Goal: Task Accomplishment & Management: Use online tool/utility

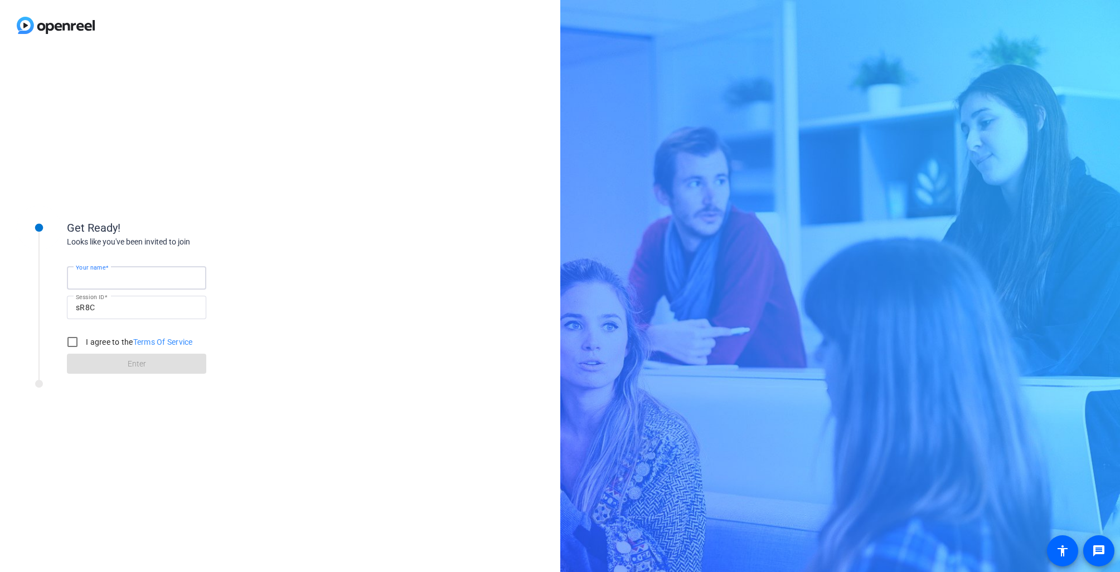
click at [123, 279] on input "Your name" at bounding box center [137, 277] width 122 height 13
type input "[PERSON_NAME]"
click at [80, 337] on input "I agree to the Terms Of Service" at bounding box center [72, 342] width 22 height 22
checkbox input "true"
click at [98, 363] on span at bounding box center [136, 364] width 139 height 27
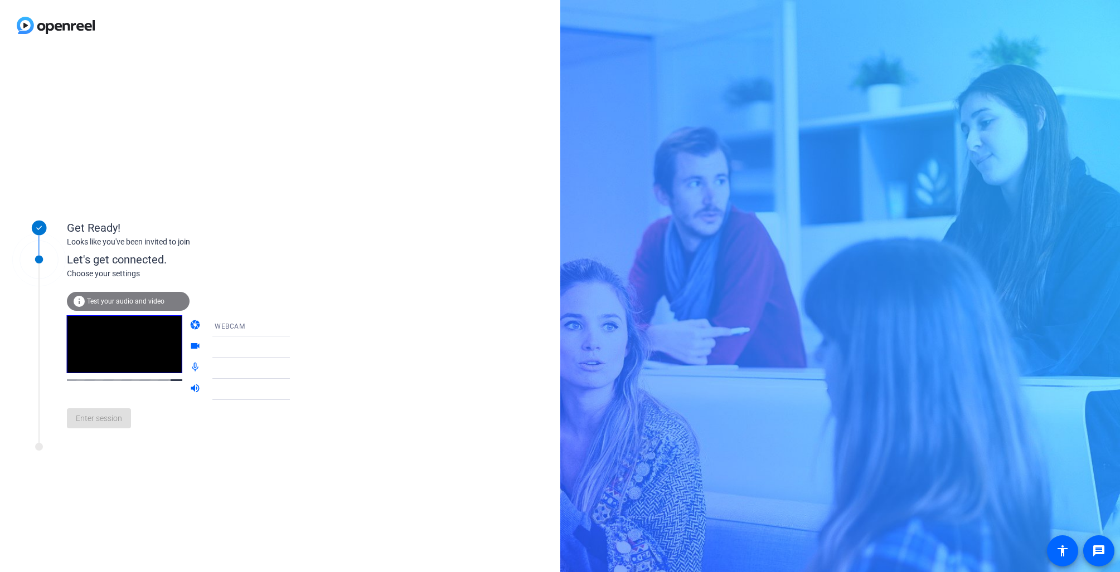
click at [213, 492] on div "Get Ready! Looks like you've been invited to join Let's get connected. Choose y…" at bounding box center [280, 312] width 560 height 522
click at [101, 419] on span "Enter session" at bounding box center [99, 419] width 46 height 12
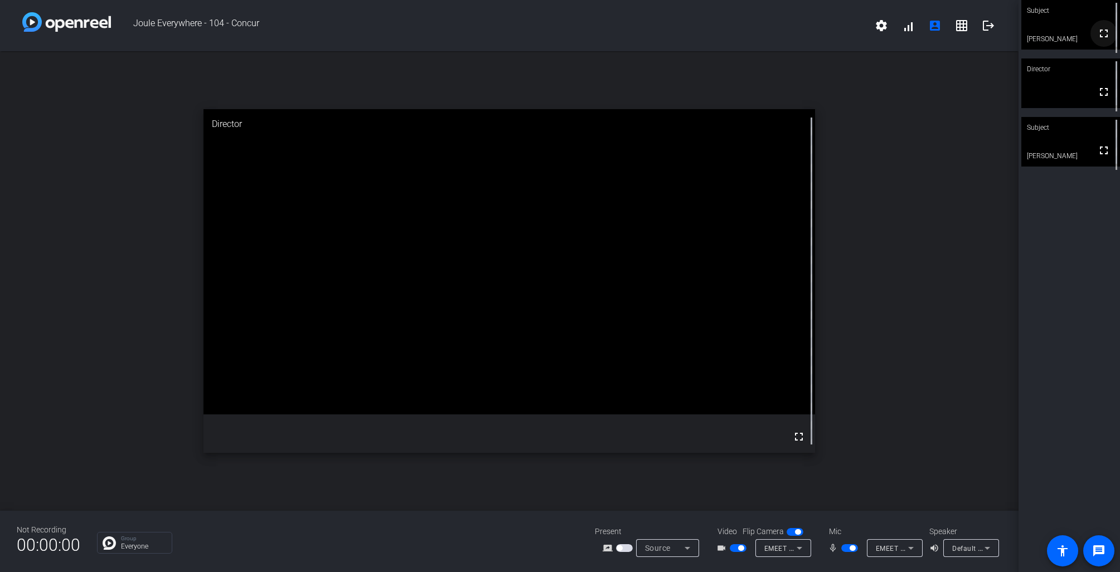
click at [1105, 40] on mat-icon "fullscreen" at bounding box center [1103, 33] width 13 height 13
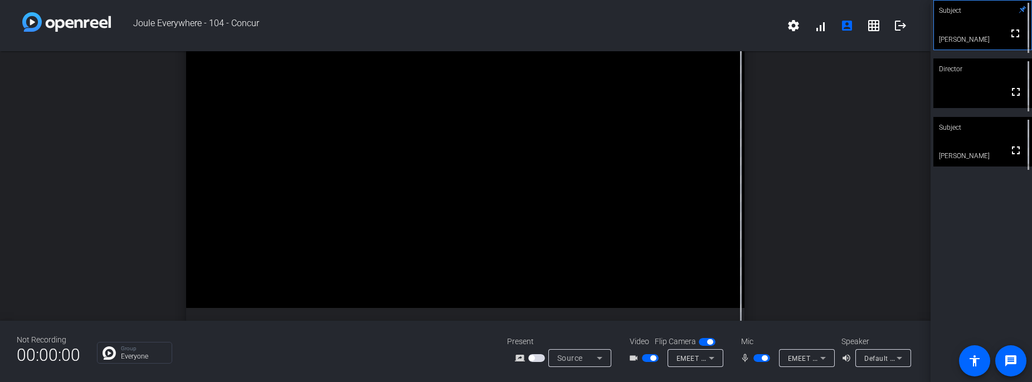
click at [764, 362] on span "button" at bounding box center [762, 358] width 17 height 8
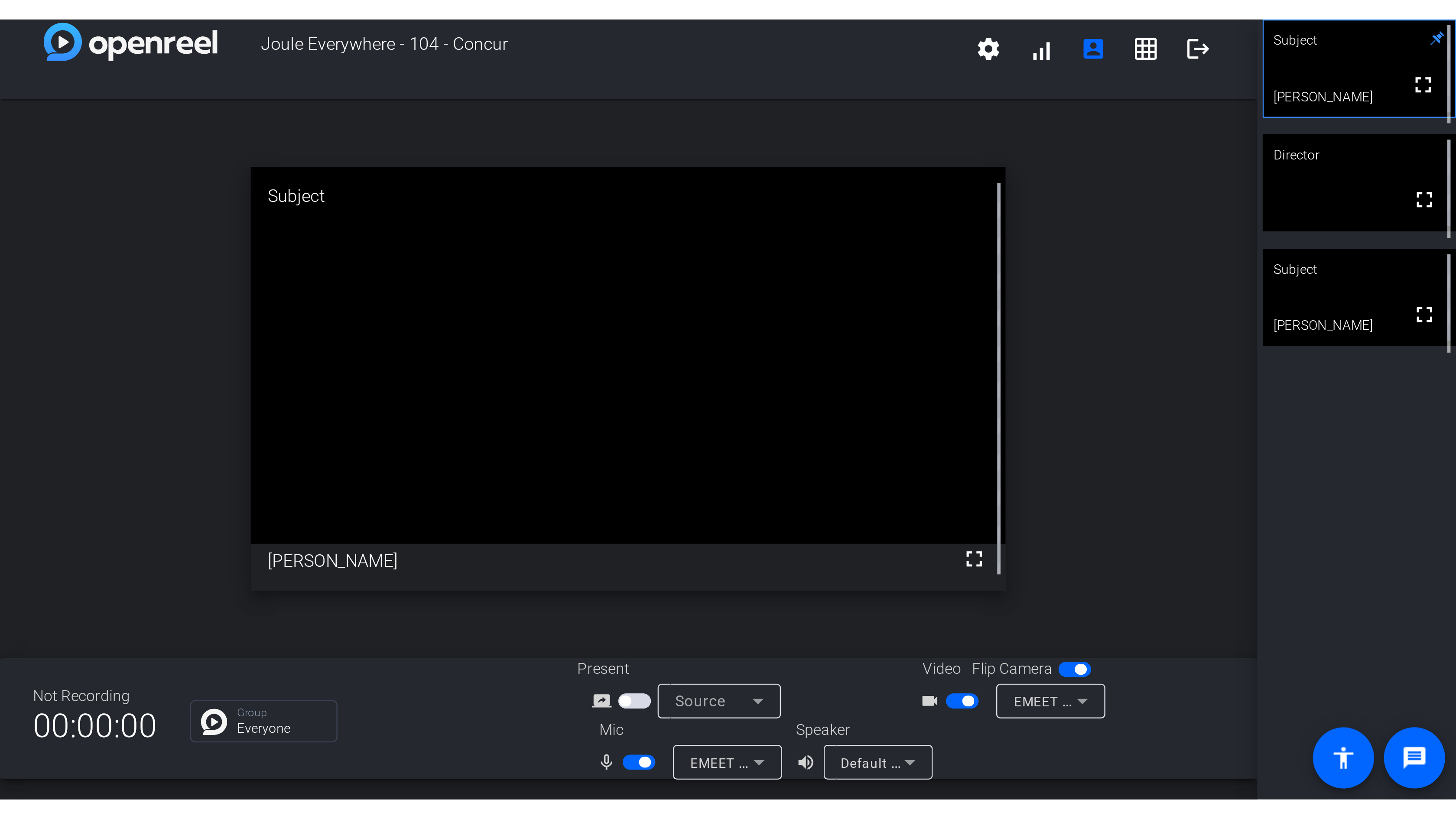
scroll to position [7, 0]
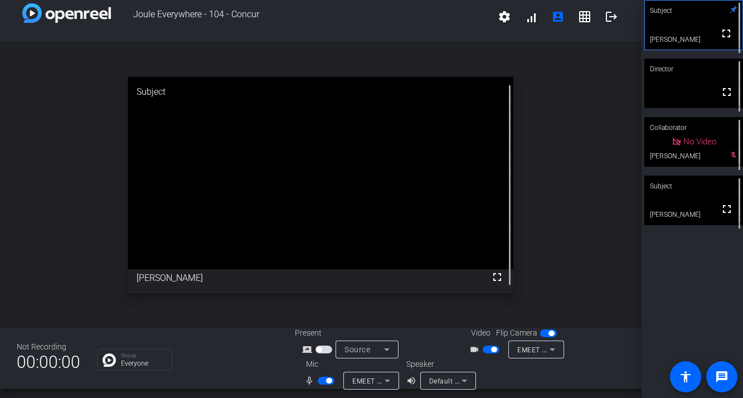
click at [329, 381] on span "button" at bounding box center [329, 381] width 6 height 6
click at [329, 381] on span "button" at bounding box center [326, 381] width 17 height 8
click at [728, 216] on mat-icon "fullscreen" at bounding box center [726, 208] width 13 height 13
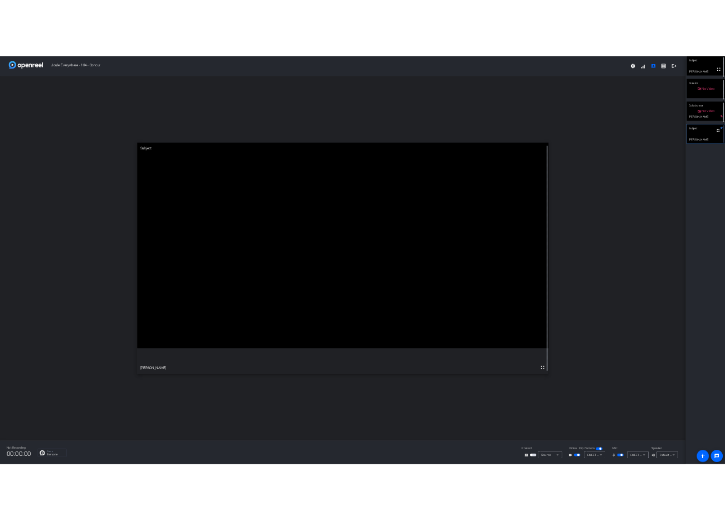
scroll to position [0, 0]
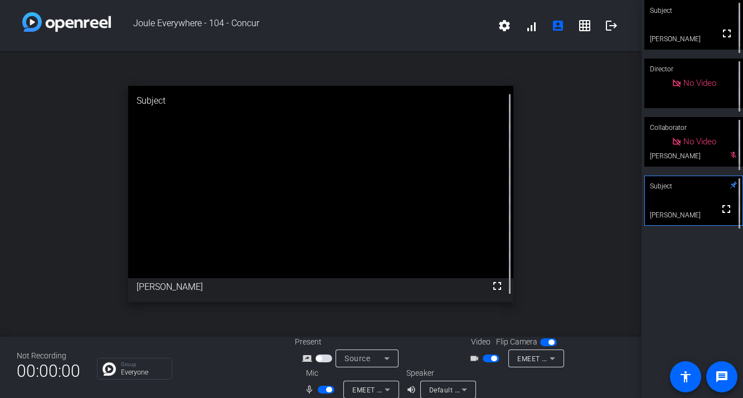
click at [700, 167] on div "No Video" at bounding box center [693, 142] width 99 height 50
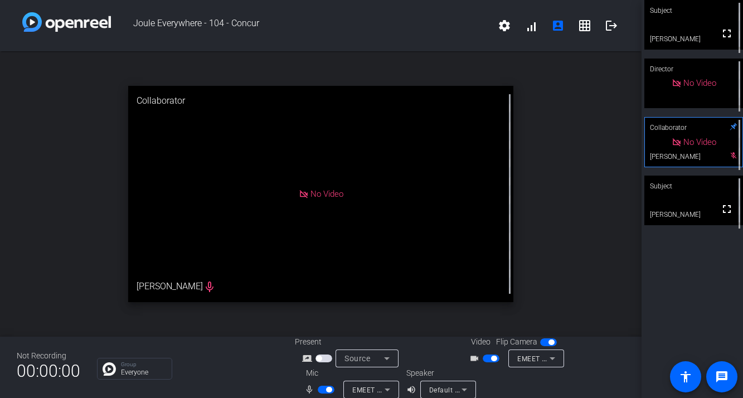
click at [691, 88] on span "No Video" at bounding box center [699, 83] width 33 height 10
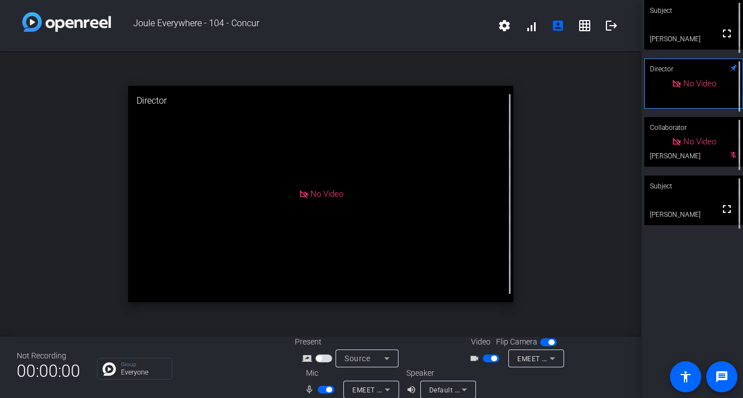
click at [694, 41] on video at bounding box center [693, 25] width 99 height 50
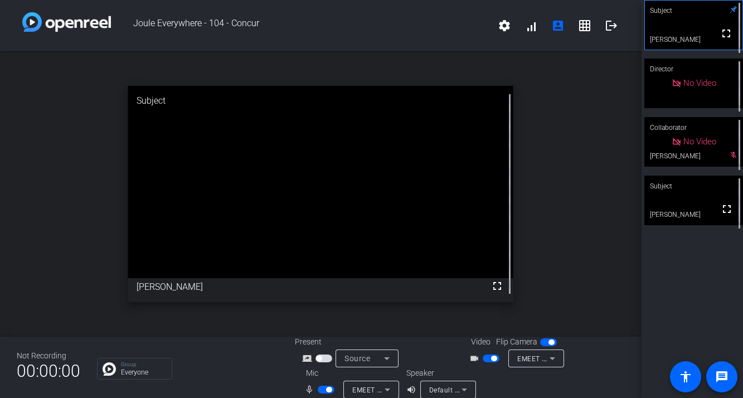
click at [679, 206] on video at bounding box center [693, 201] width 99 height 50
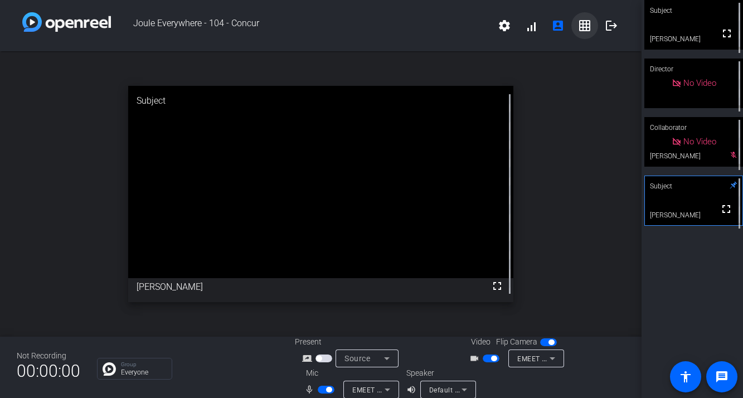
click at [584, 28] on mat-icon "grid_on" at bounding box center [584, 25] width 13 height 13
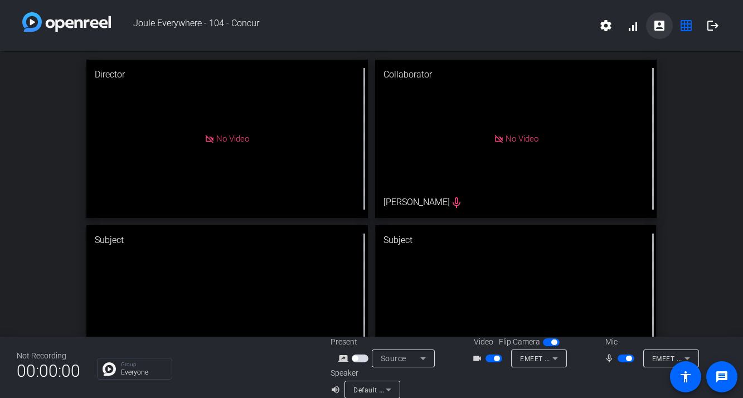
click at [659, 27] on mat-icon "account_box" at bounding box center [659, 25] width 13 height 13
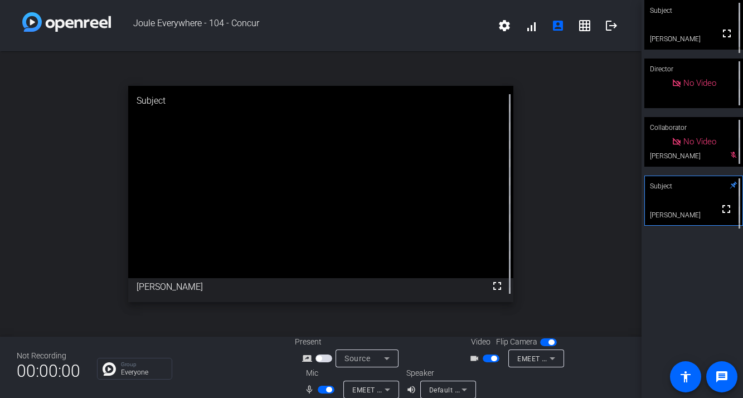
click at [694, 204] on video at bounding box center [694, 200] width 98 height 49
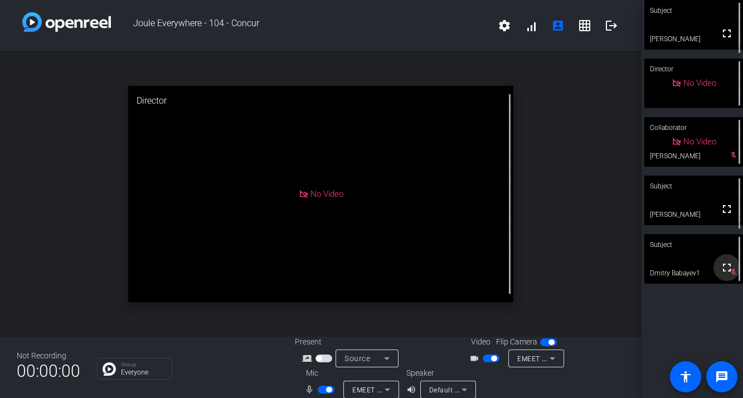
click at [725, 266] on mat-icon "fullscreen" at bounding box center [726, 267] width 13 height 13
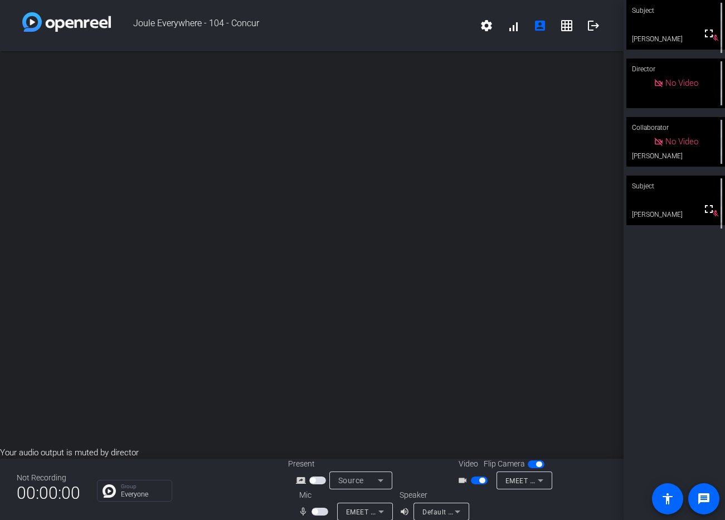
click at [324, 514] on span "button" at bounding box center [320, 512] width 17 height 8
